Goal: Task Accomplishment & Management: Use online tool/utility

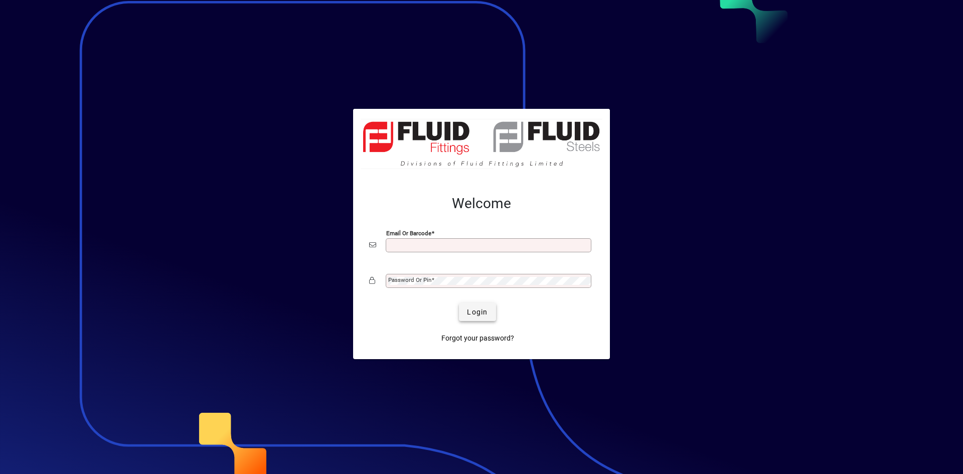
type input "**********"
click at [493, 317] on span "submit" at bounding box center [477, 312] width 37 height 24
